Goal: Information Seeking & Learning: Understand process/instructions

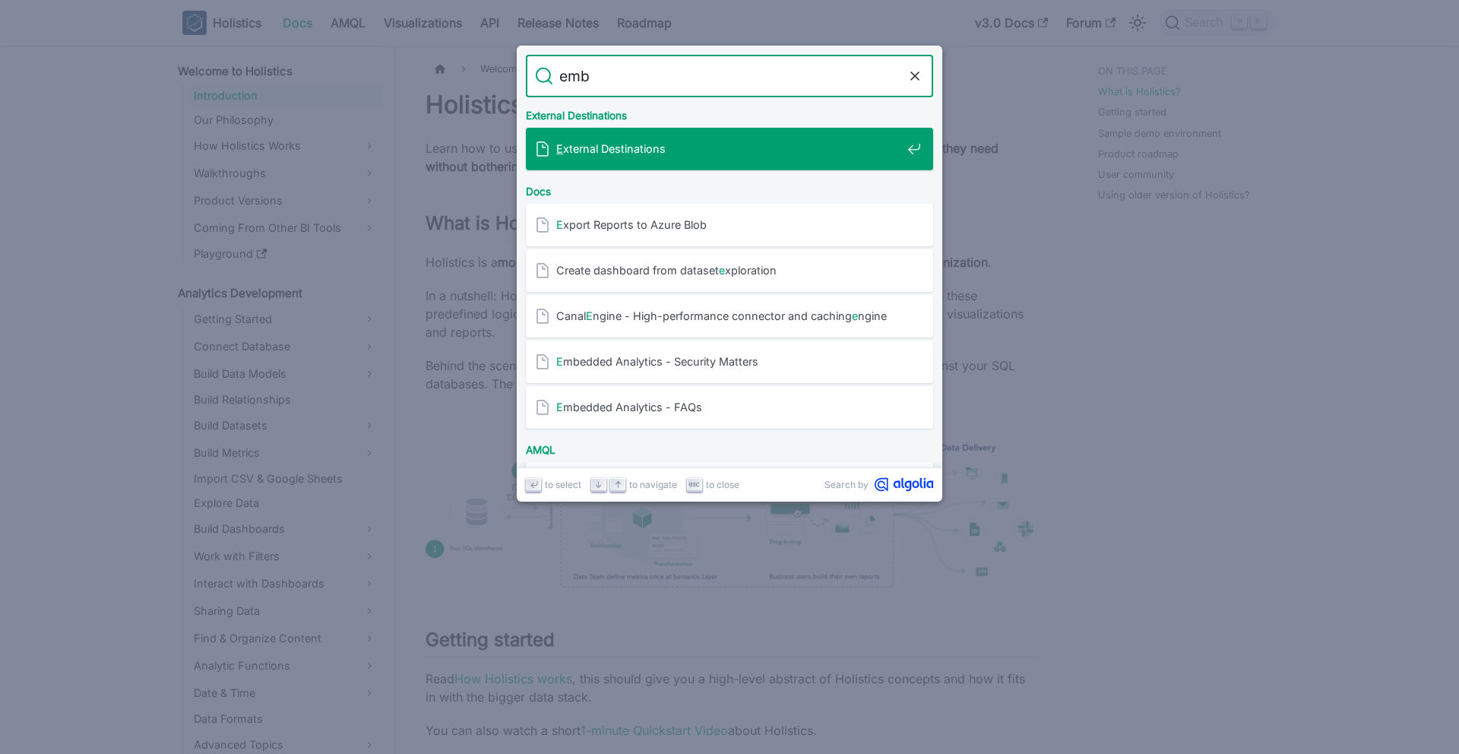
type input "embe"
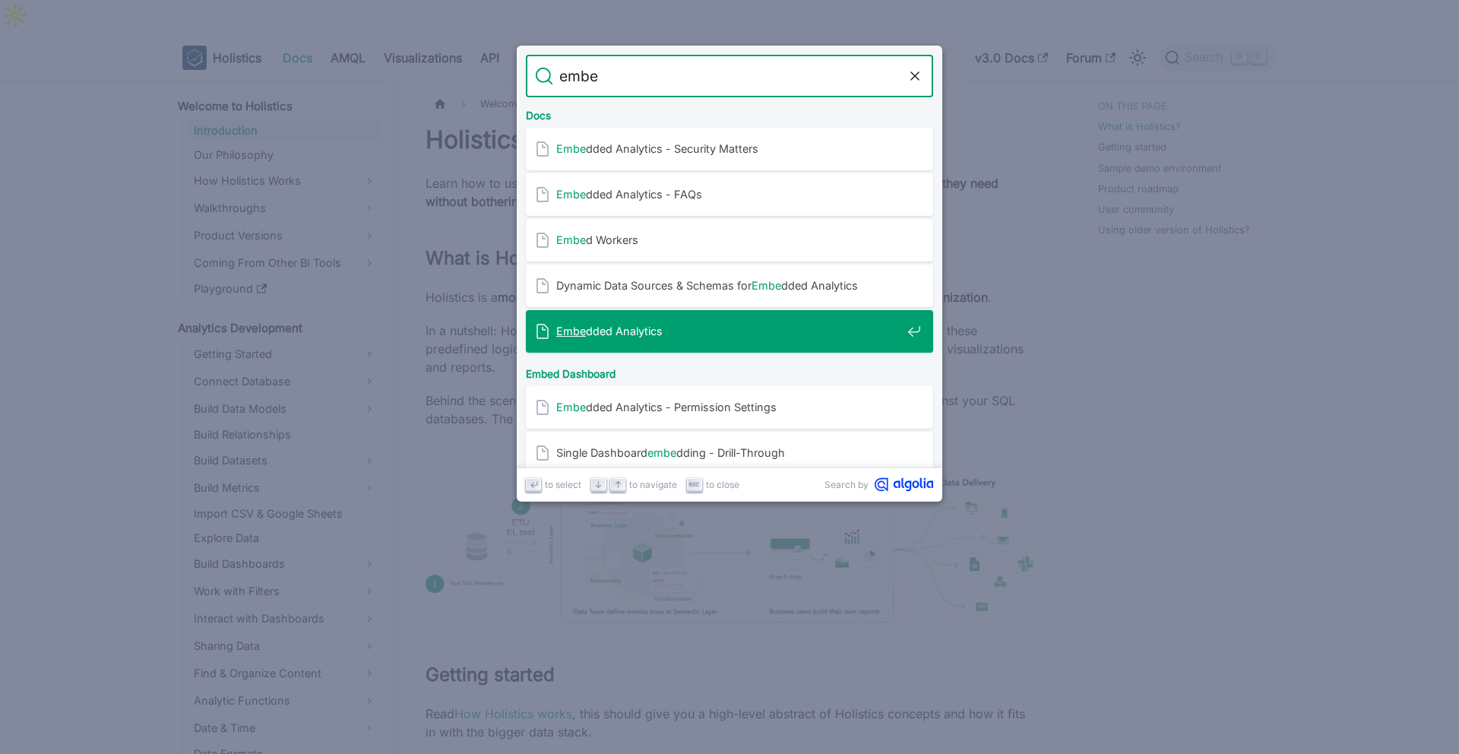
click at [616, 345] on div "Embe dded Analytics" at bounding box center [734, 331] width 398 height 43
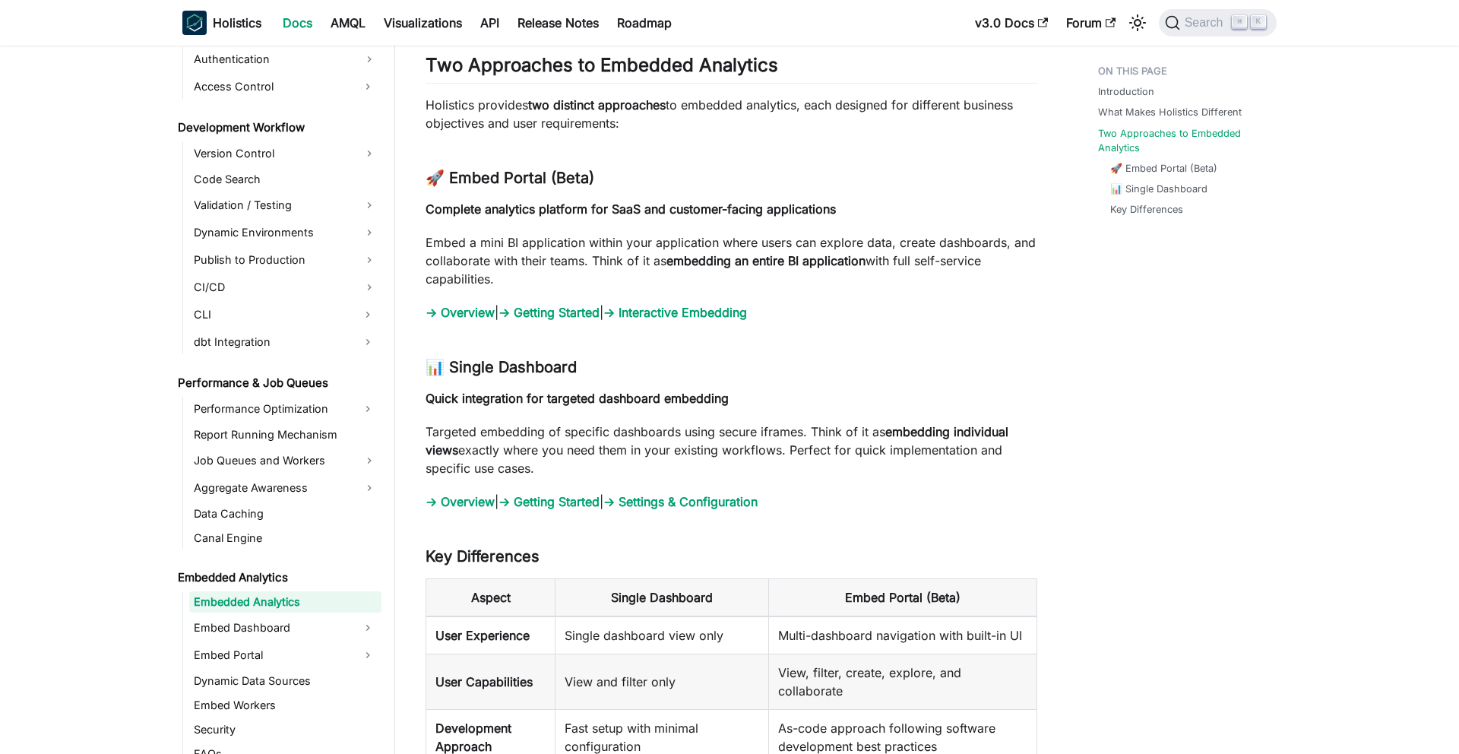
scroll to position [1640, 0]
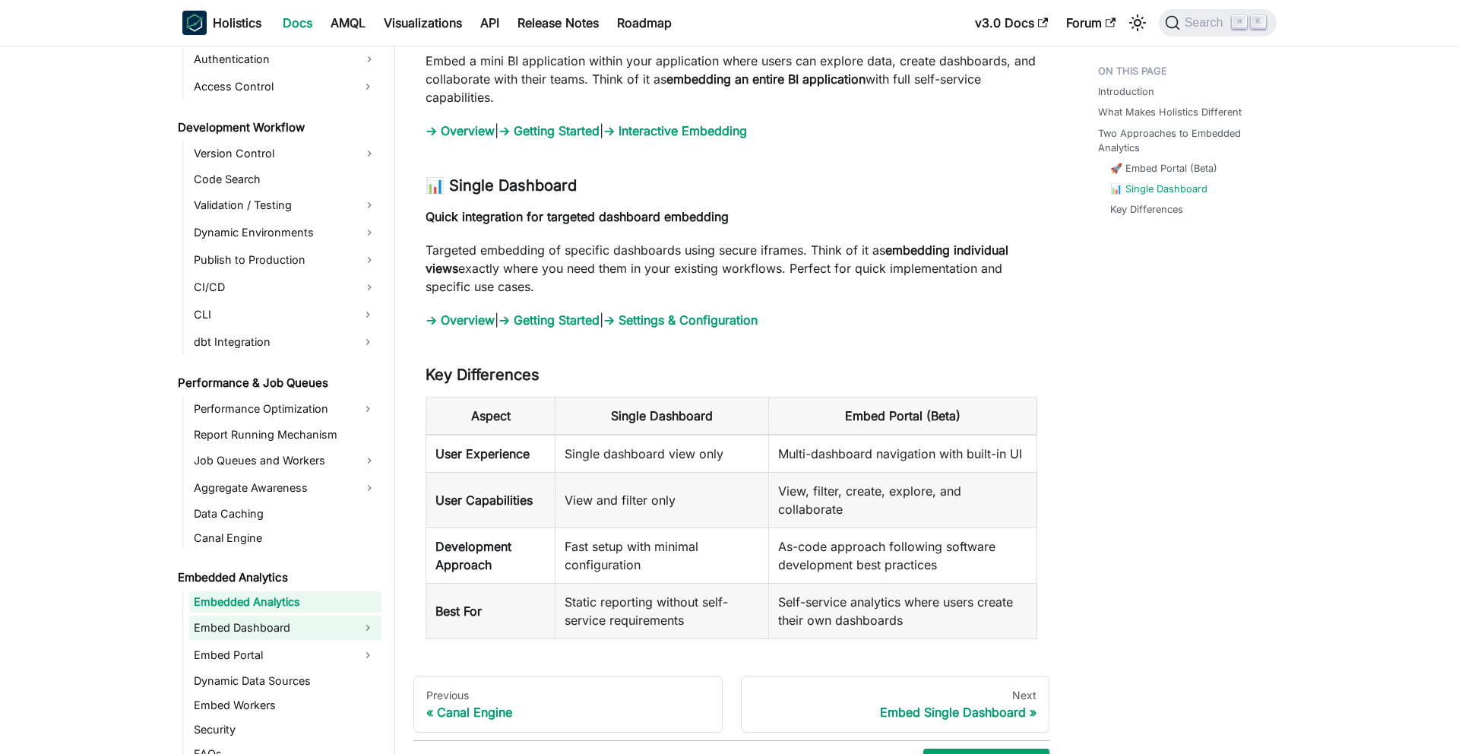
click at [229, 631] on link "Embed Dashboard" at bounding box center [271, 627] width 165 height 24
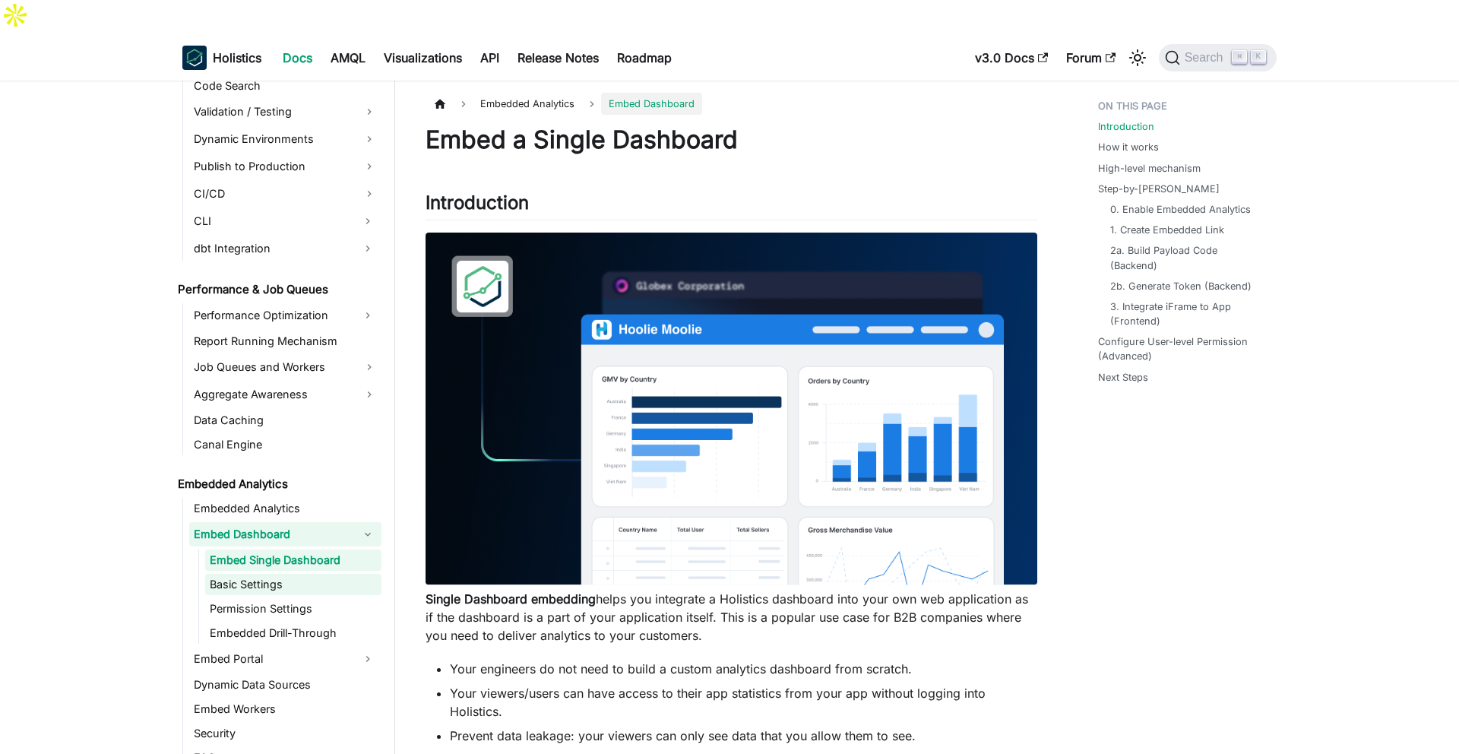
scroll to position [1337, 0]
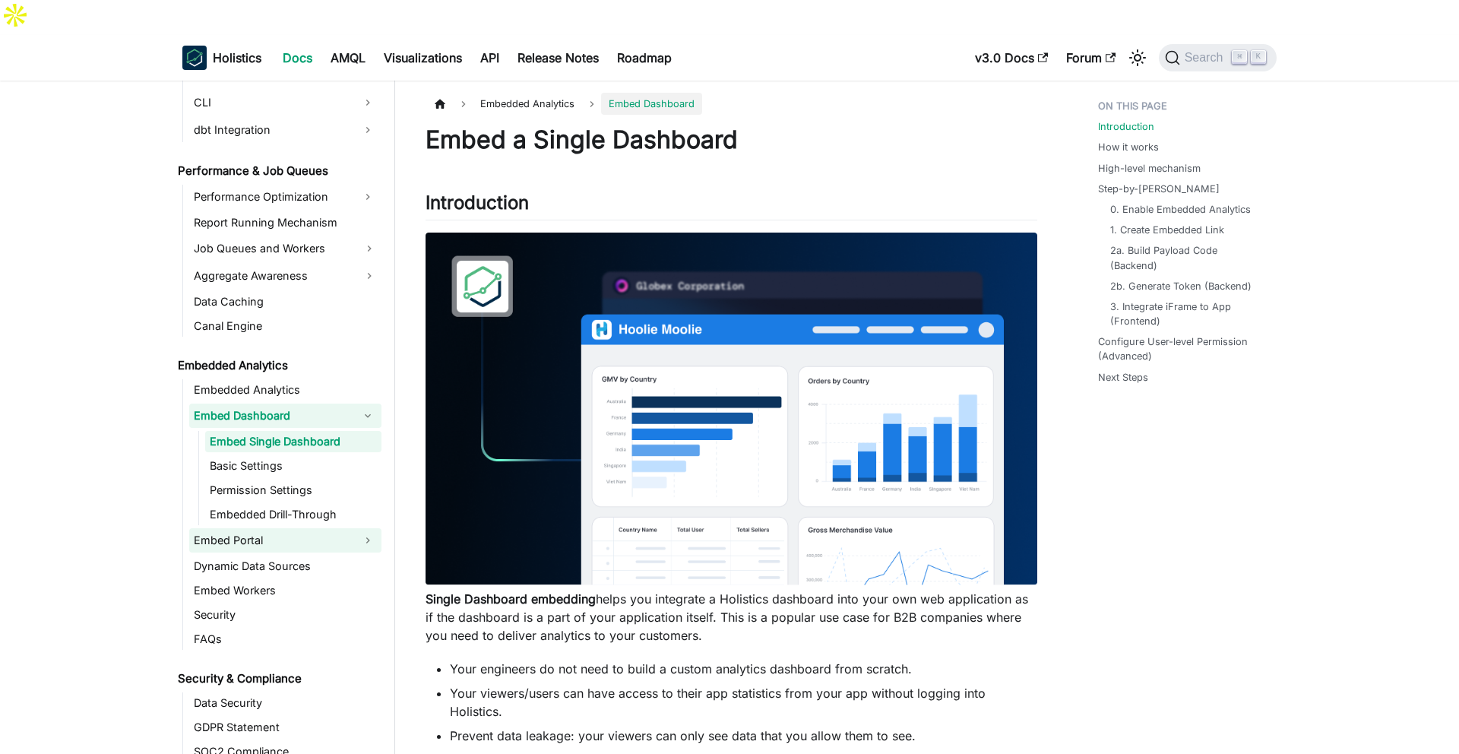
click at [242, 528] on link "Embed Portal" at bounding box center [271, 540] width 165 height 24
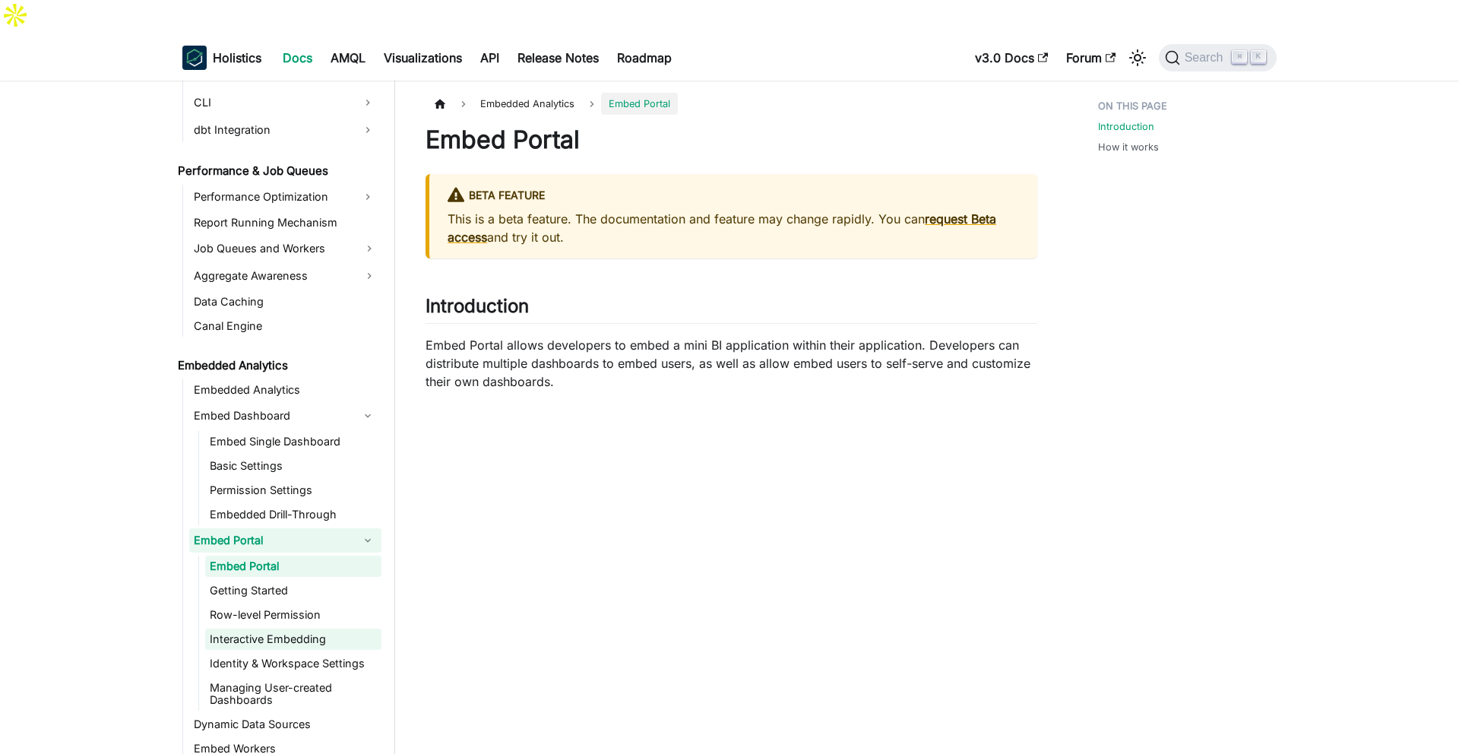
click at [271, 628] on link "Interactive Embedding" at bounding box center [293, 638] width 176 height 21
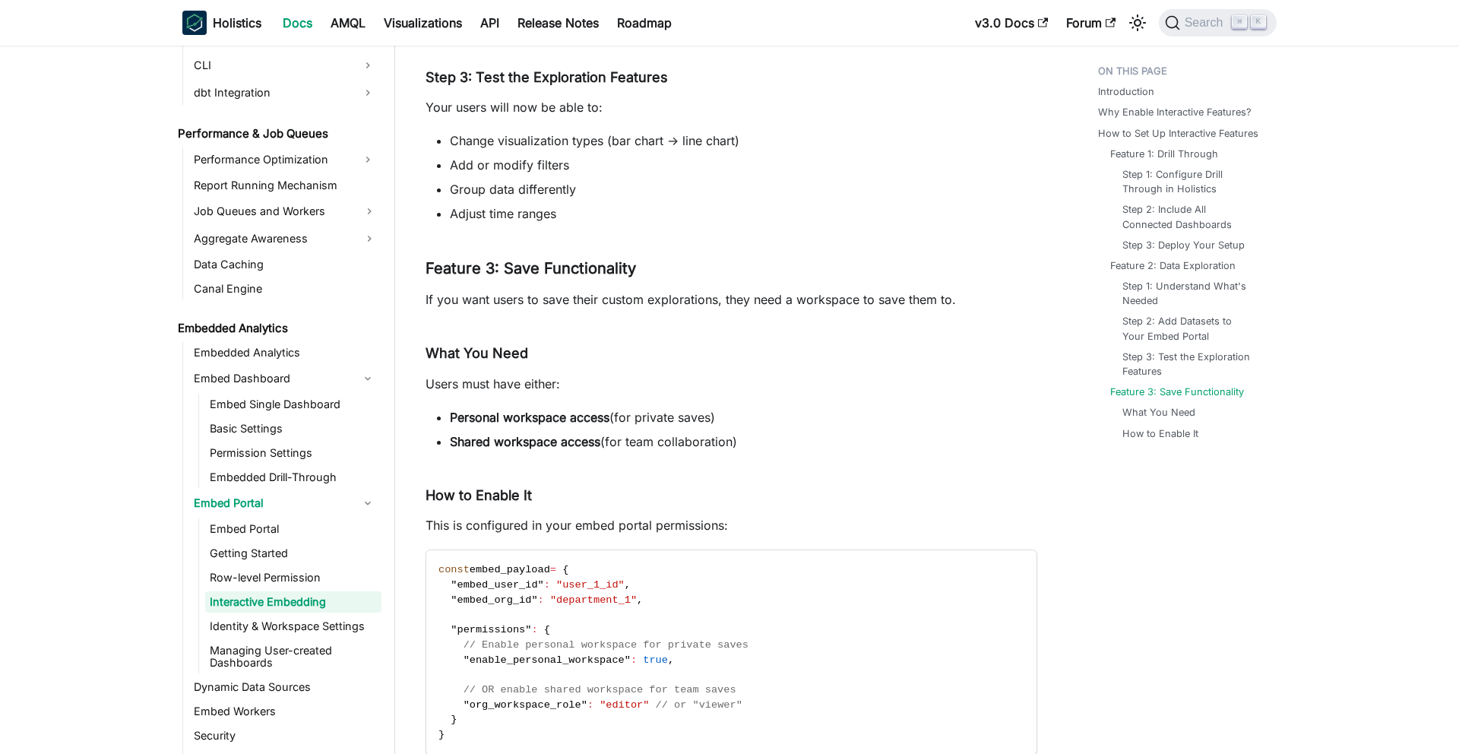
scroll to position [2944, 0]
